Goal: Share content

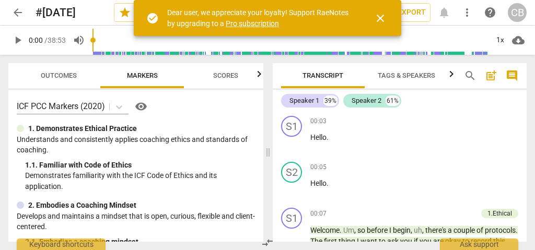
click at [382, 18] on span "close" at bounding box center [380, 18] width 13 height 13
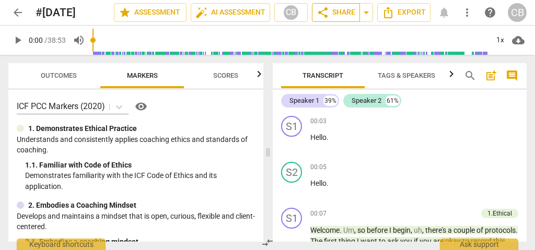
click at [345, 17] on span "share Share" at bounding box center [336, 12] width 39 height 13
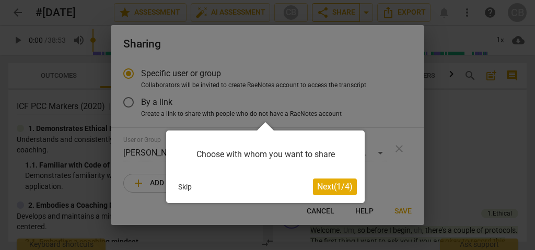
scroll to position [7, 0]
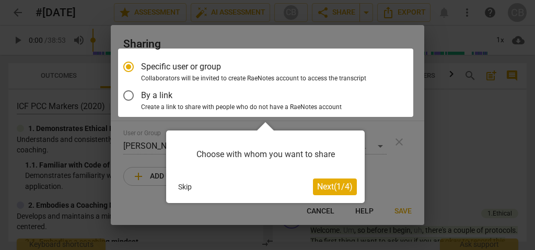
click at [350, 186] on span "Next ( 1 / 4 )" at bounding box center [335, 187] width 36 height 10
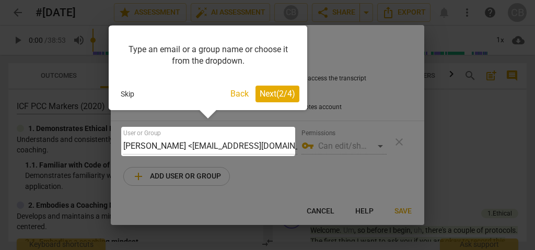
click at [245, 139] on div at bounding box center [208, 141] width 174 height 29
click at [205, 109] on div "Type an email or a group name or choose it from the dropdown. Skip Back Next ( …" at bounding box center [208, 68] width 199 height 85
click at [209, 112] on div "Type an email or a group name or choose it from the dropdown. Skip Back Next ( …" at bounding box center [208, 72] width 199 height 93
click at [218, 143] on div at bounding box center [208, 141] width 174 height 29
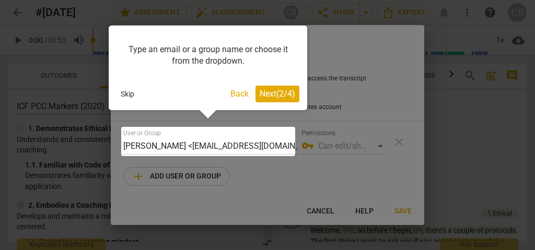
click at [217, 147] on div at bounding box center [208, 141] width 174 height 29
drag, startPoint x: 217, startPoint y: 147, endPoint x: 252, endPoint y: 149, distance: 35.1
click at [246, 149] on div at bounding box center [208, 141] width 174 height 29
click at [205, 116] on div "Type an email or a group name or choose it from the dropdown. Skip Back Next ( …" at bounding box center [208, 72] width 199 height 93
click at [180, 174] on div at bounding box center [267, 125] width 535 height 250
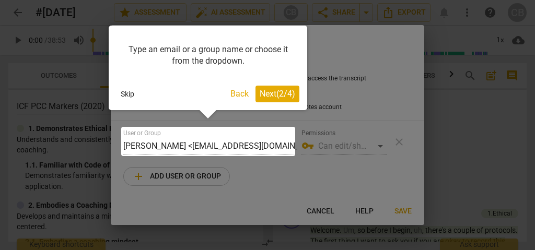
click at [180, 174] on div at bounding box center [267, 125] width 535 height 250
click at [236, 143] on div at bounding box center [208, 141] width 174 height 29
click at [189, 168] on div at bounding box center [267, 125] width 535 height 250
click at [275, 90] on span "Next ( 2 / 4 )" at bounding box center [278, 94] width 36 height 10
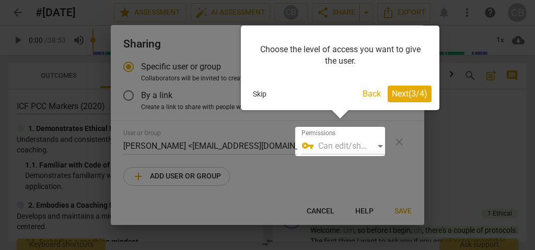
click at [378, 144] on div at bounding box center [340, 141] width 90 height 29
click at [407, 92] on span "Next ( 3 / 4 )" at bounding box center [410, 94] width 36 height 10
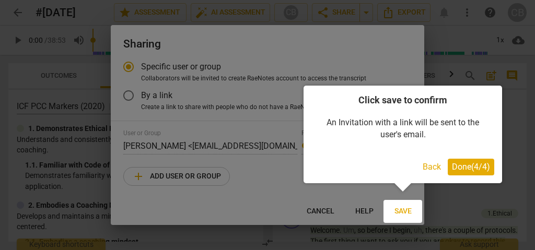
click at [435, 169] on button "Back" at bounding box center [432, 167] width 27 height 17
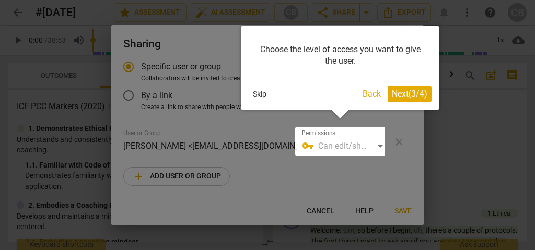
click at [369, 96] on button "Back" at bounding box center [372, 94] width 27 height 17
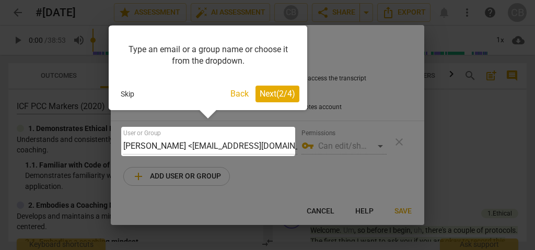
click at [212, 116] on div "Type an email or a group name or choose it from the dropdown. Skip Back Next ( …" at bounding box center [208, 72] width 199 height 93
click at [254, 150] on div at bounding box center [208, 141] width 174 height 29
click at [266, 146] on div at bounding box center [208, 141] width 174 height 29
drag, startPoint x: 266, startPoint y: 146, endPoint x: 211, endPoint y: 141, distance: 55.6
click at [211, 141] on div at bounding box center [208, 141] width 174 height 29
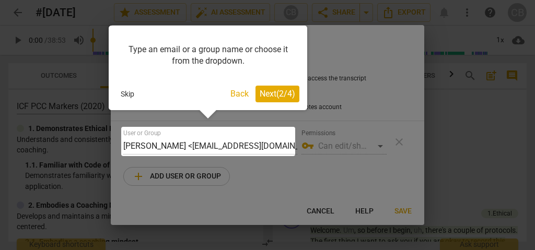
click at [211, 141] on div at bounding box center [208, 141] width 174 height 29
click at [184, 178] on div at bounding box center [267, 125] width 535 height 250
click at [185, 177] on div at bounding box center [267, 125] width 535 height 250
click at [129, 99] on button "Skip" at bounding box center [128, 94] width 22 height 16
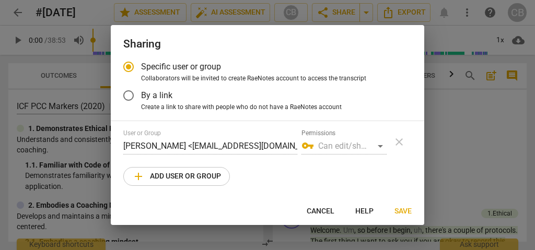
click at [224, 177] on button "add Add user or group" at bounding box center [176, 176] width 107 height 19
radio input "false"
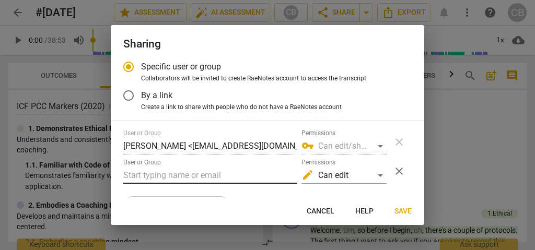
click at [224, 173] on input "text" at bounding box center [210, 175] width 174 height 17
paste input "[EMAIL_ADDRESS][DOMAIN_NAME]"
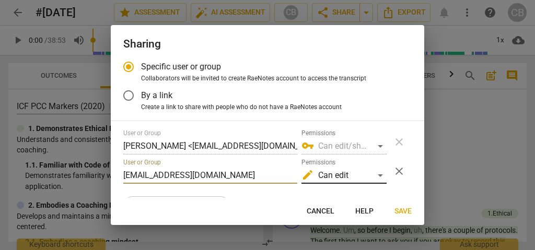
type input "[EMAIL_ADDRESS][DOMAIN_NAME]"
click at [378, 175] on div "edit Can edit" at bounding box center [344, 175] width 85 height 17
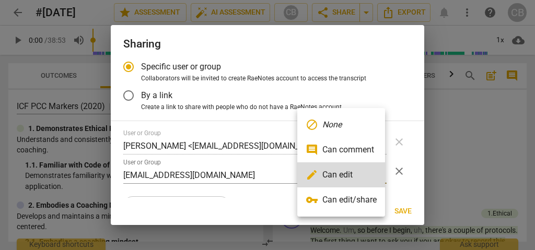
click at [416, 176] on div at bounding box center [267, 125] width 535 height 250
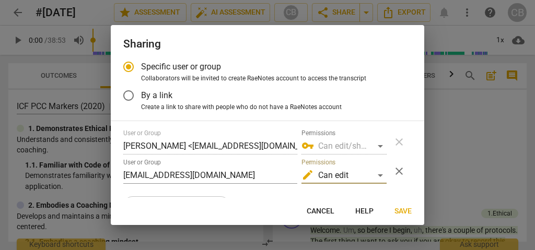
click at [407, 208] on span "Save" at bounding box center [403, 212] width 17 height 10
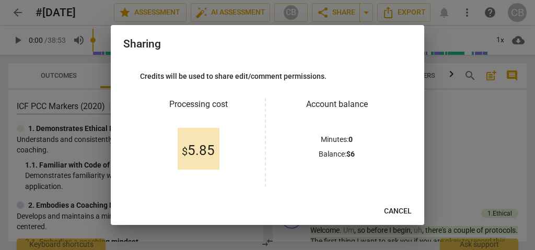
click at [204, 152] on span "$ 5.85" at bounding box center [198, 151] width 33 height 16
click at [344, 154] on p "Balance : $ 6" at bounding box center [337, 154] width 36 height 11
click at [398, 208] on span "Cancel" at bounding box center [398, 212] width 28 height 10
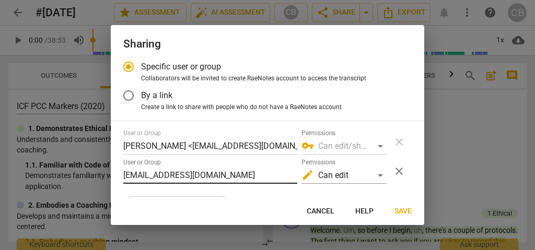
click at [264, 170] on input "[EMAIL_ADDRESS][DOMAIN_NAME]" at bounding box center [210, 175] width 174 height 17
click at [407, 195] on div "User or Group Chenoa Blot <[EMAIL_ADDRESS][DOMAIN_NAME]> Permissions vpn_key Ca…" at bounding box center [267, 173] width 289 height 86
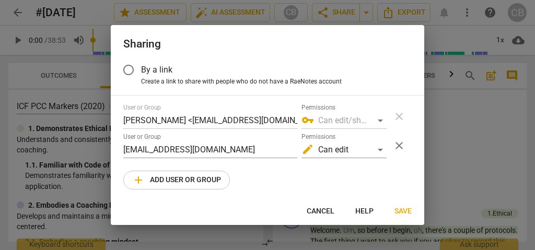
scroll to position [36, 0]
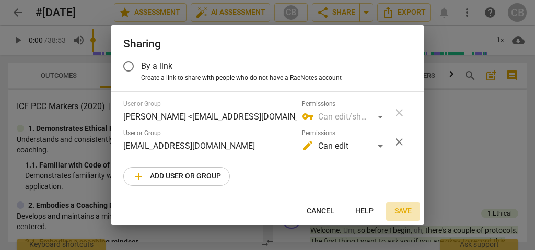
click at [402, 209] on span "Save" at bounding box center [403, 212] width 17 height 10
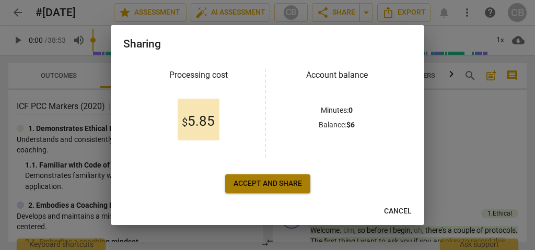
click at [299, 187] on span "Accept and share" at bounding box center [268, 184] width 68 height 10
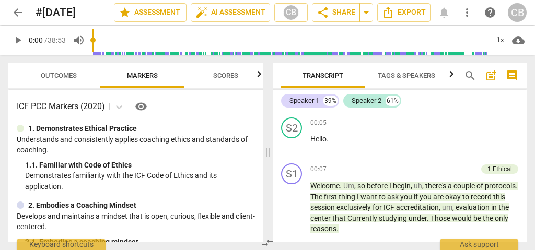
scroll to position [0, 0]
